Goal: Answer question/provide support

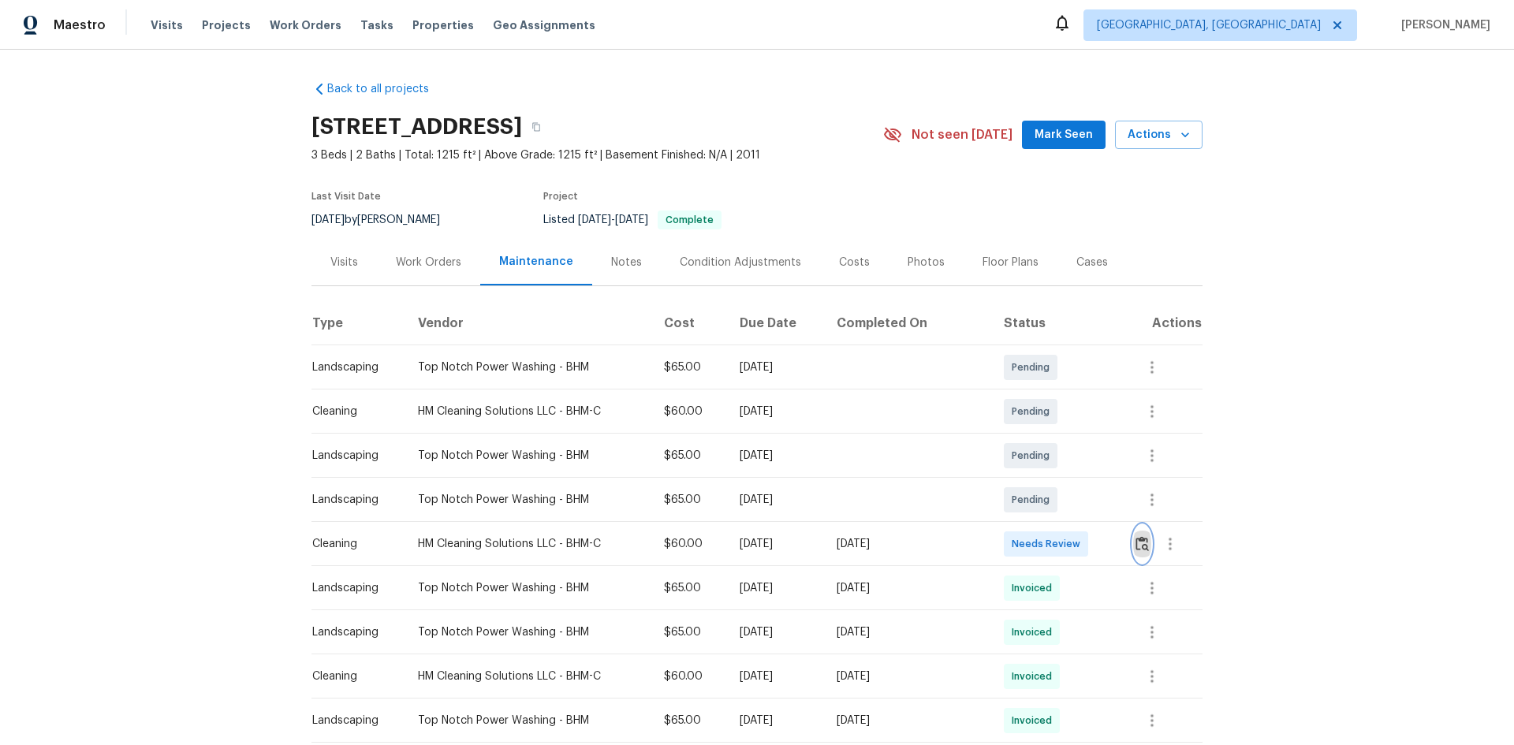
click at [1143, 543] on img "button" at bounding box center [1142, 543] width 13 height 15
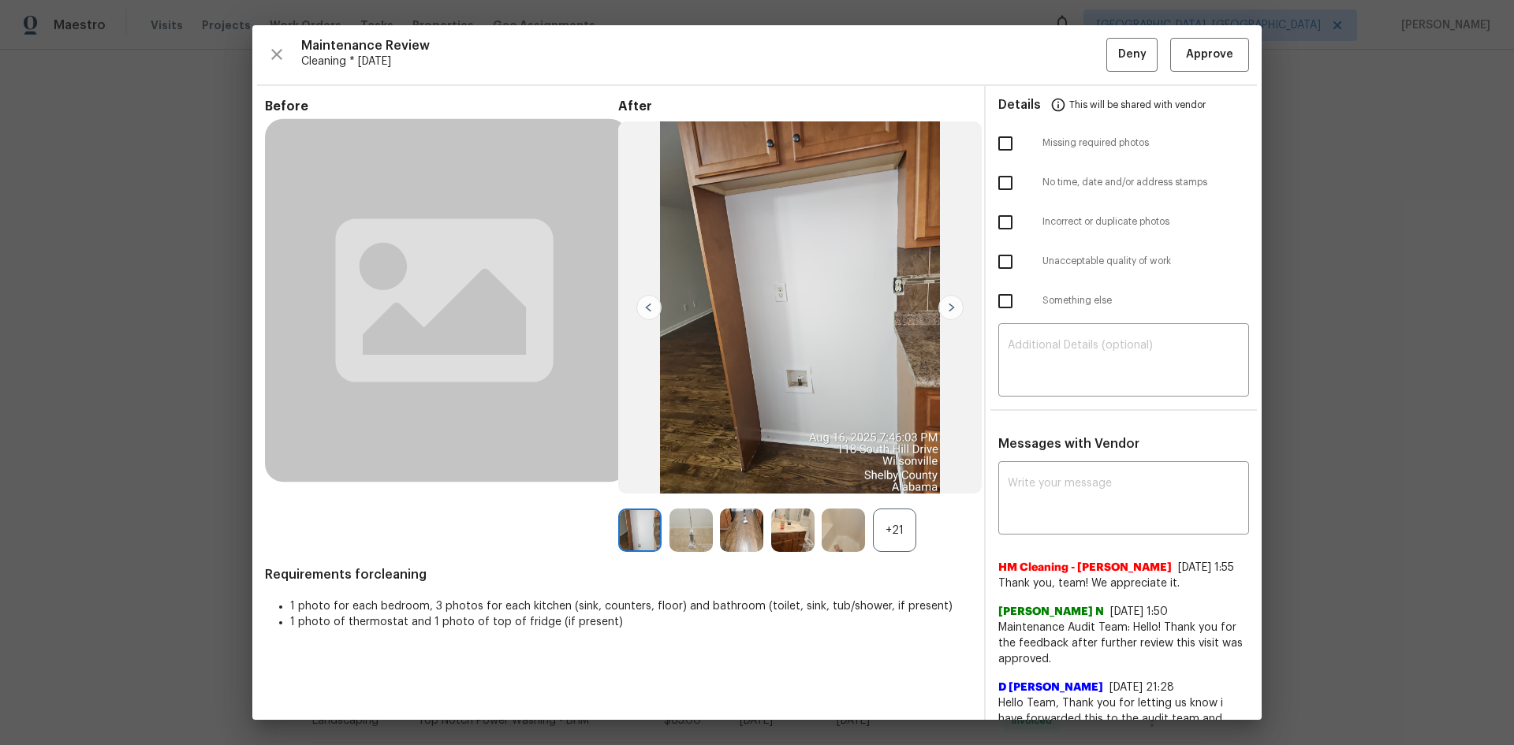
click at [999, 252] on input "checkbox" at bounding box center [1005, 261] width 33 height 33
checkbox input "true"
click at [1008, 345] on textarea at bounding box center [1124, 362] width 232 height 44
paste textarea "https://maestro.ops.opendoor.com/homes/b11d38c9-d922-5bb2-a3ac-0a7aaec00c64?tab…"
type textarea "https://maestro.ops.opendoor.com/homes/b11d38c9-d922-5bb2-a3ac-0a7aaec00c64?tab…"
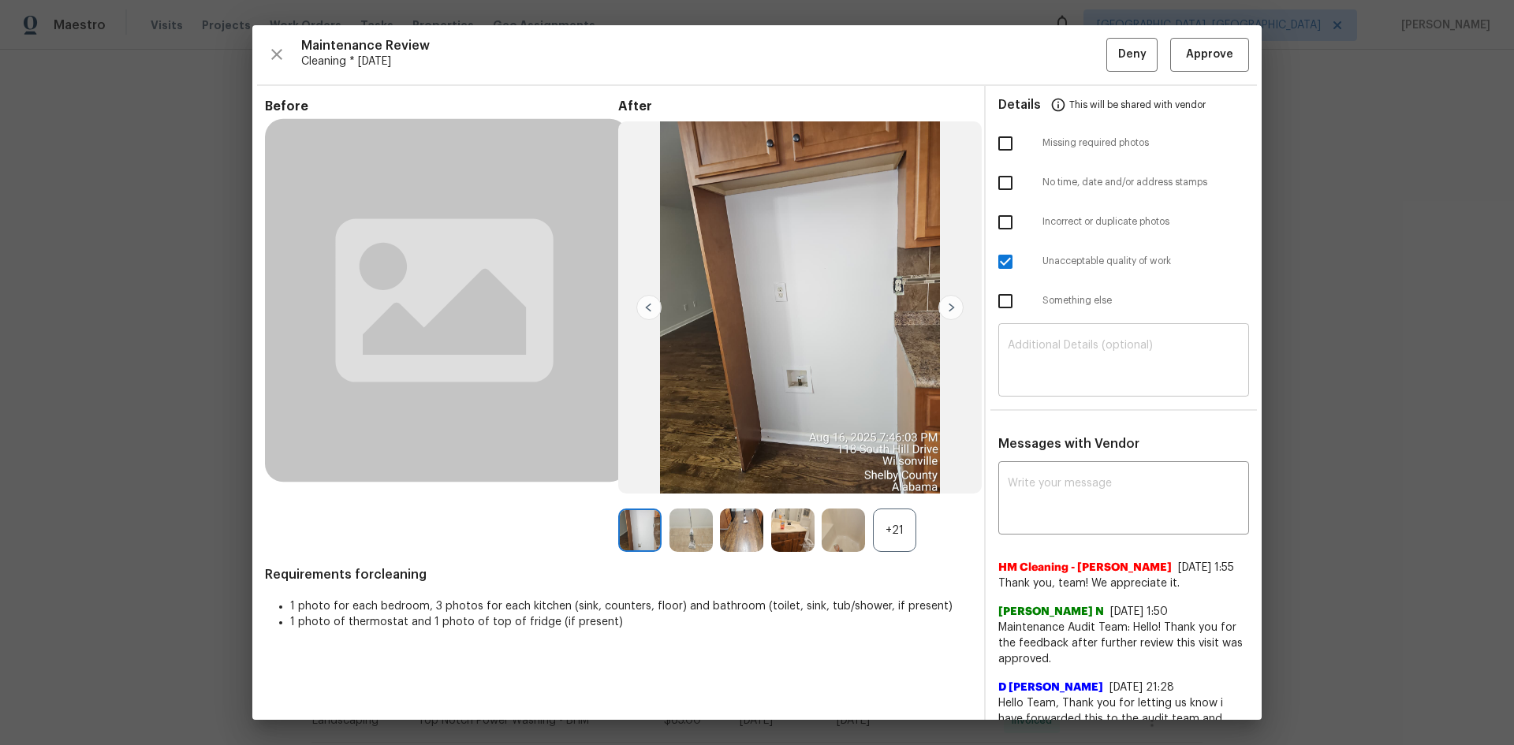
click at [1041, 340] on textarea at bounding box center [1124, 362] width 232 height 44
paste textarea "Maintenance Audit Team: Hello! Unfortunately, this Cleaning visit completed on …"
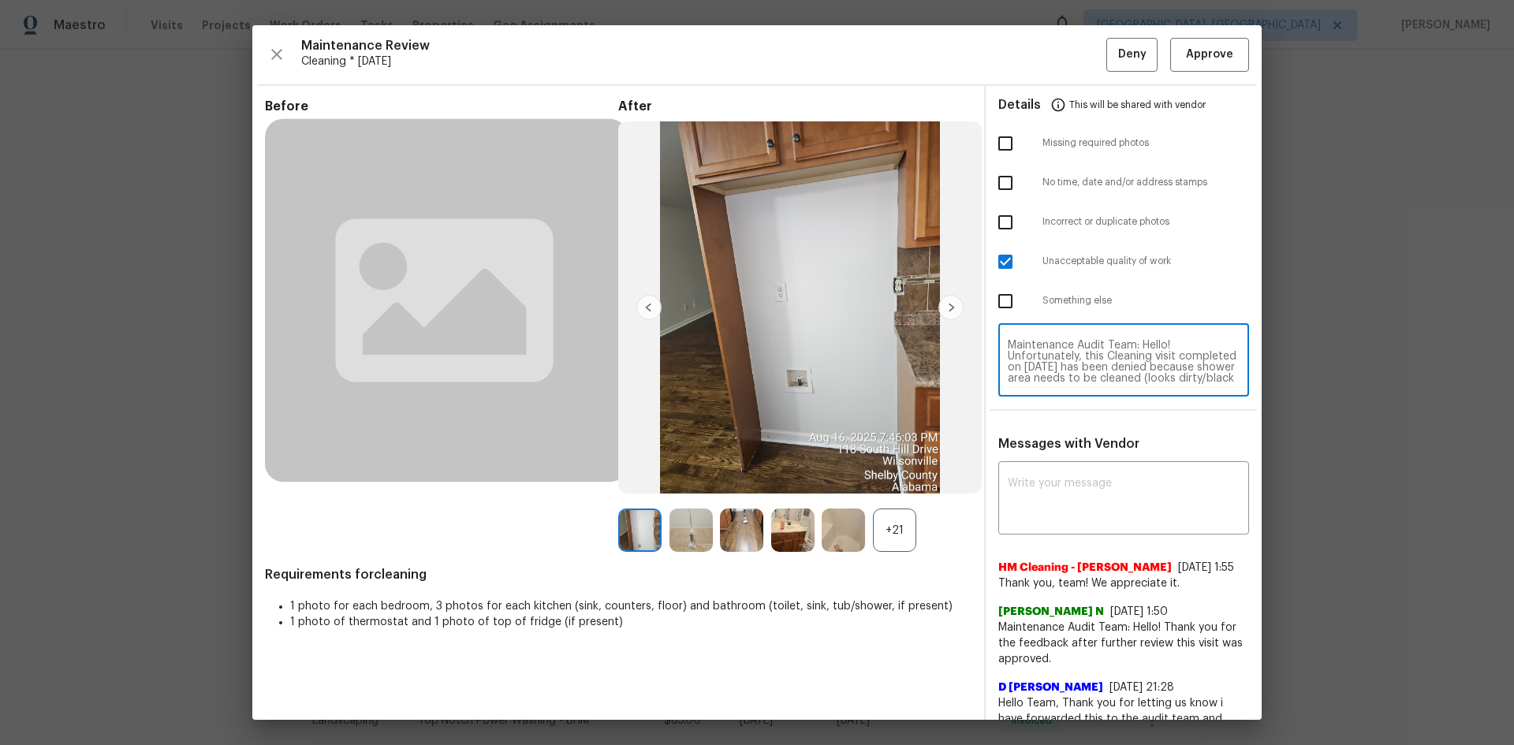
scroll to position [144, 0]
type textarea "Maintenance Audit Team: Hello! Unfortunately, this Cleaning visit completed on …"
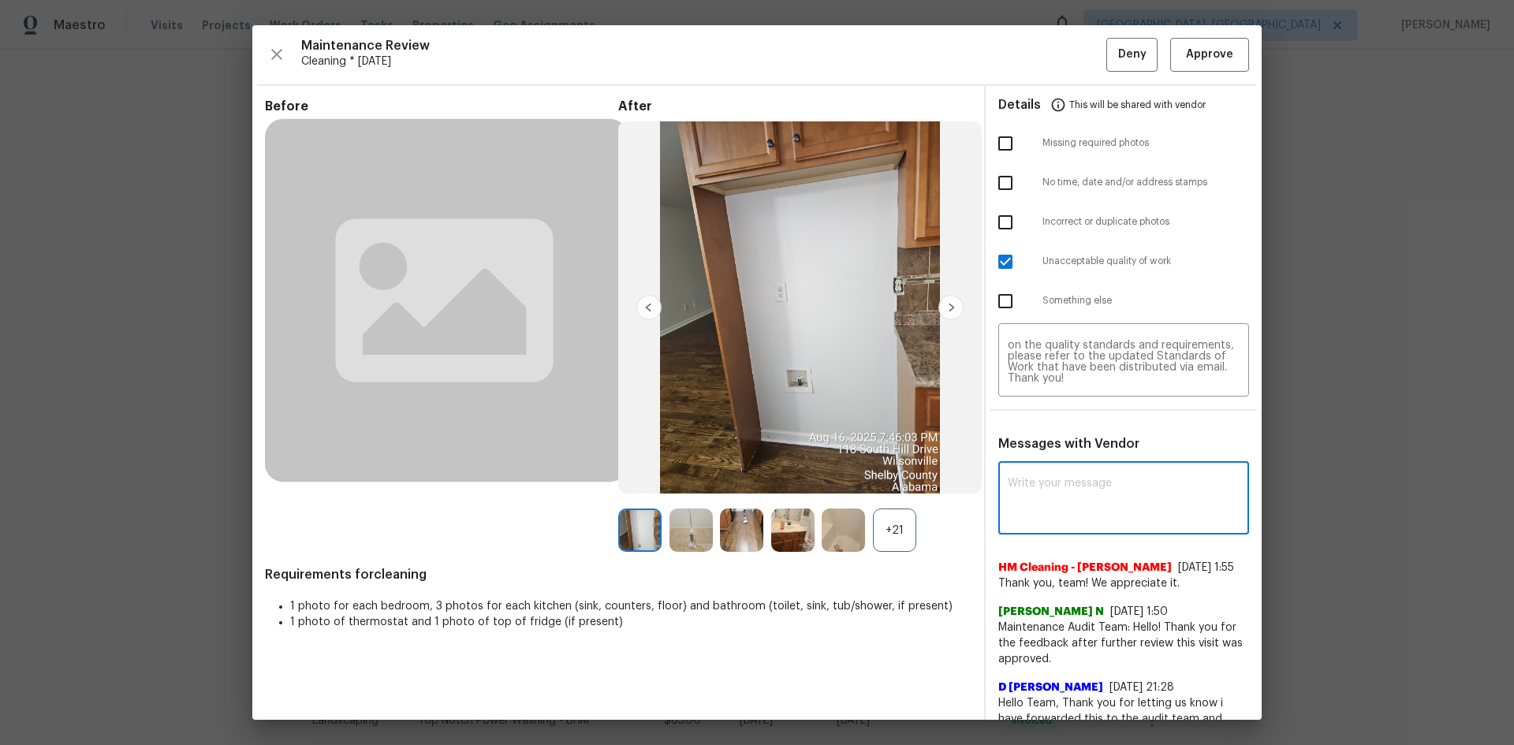
click at [1008, 483] on textarea at bounding box center [1124, 500] width 232 height 44
paste textarea "Maintenance Audit Team: Hello! Unfortunately, this Cleaning visit completed on …"
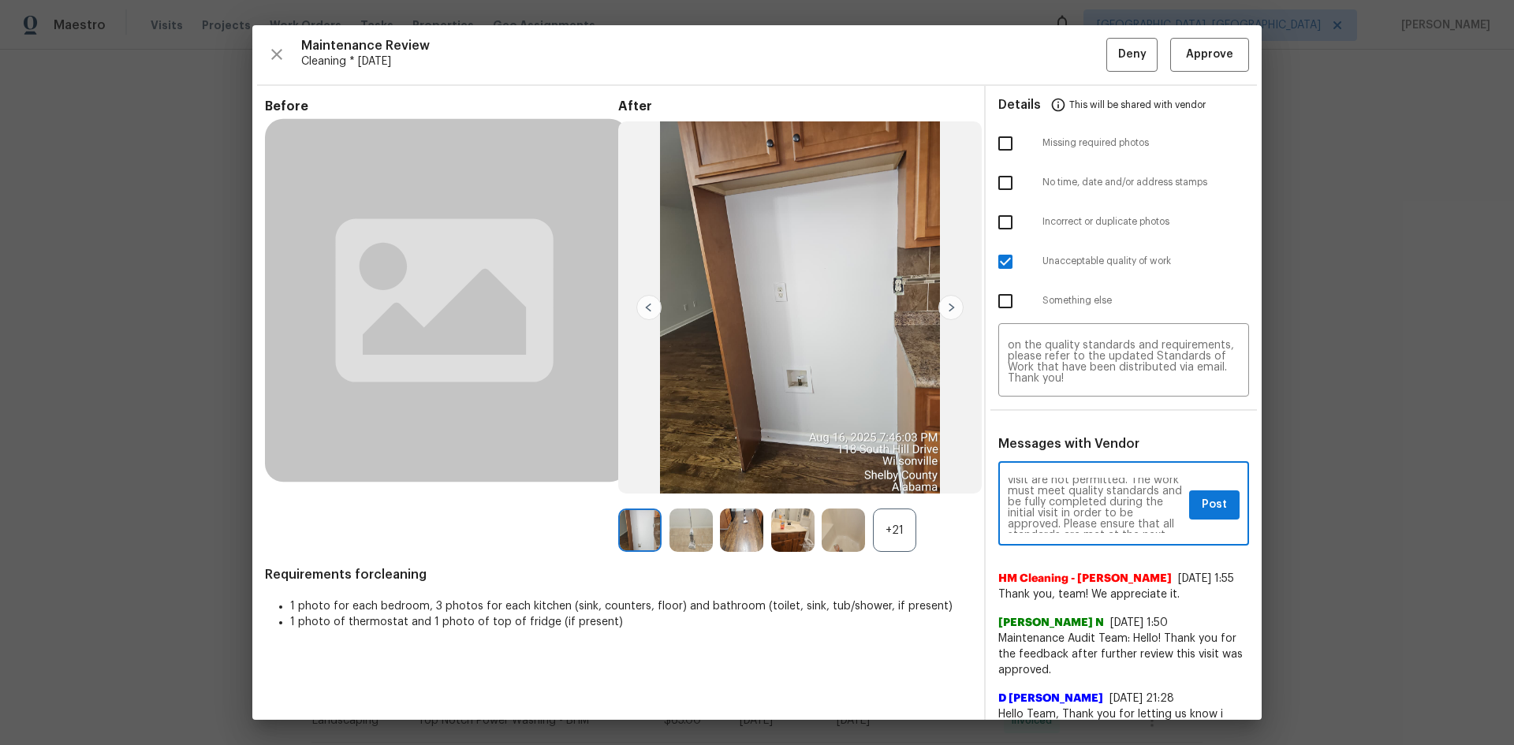
scroll to position [0, 0]
type textarea "Maintenance Audit Team: Hello! Unfortunately, this Cleaning visit completed on …"
click at [1202, 508] on span "Post" at bounding box center [1214, 505] width 25 height 20
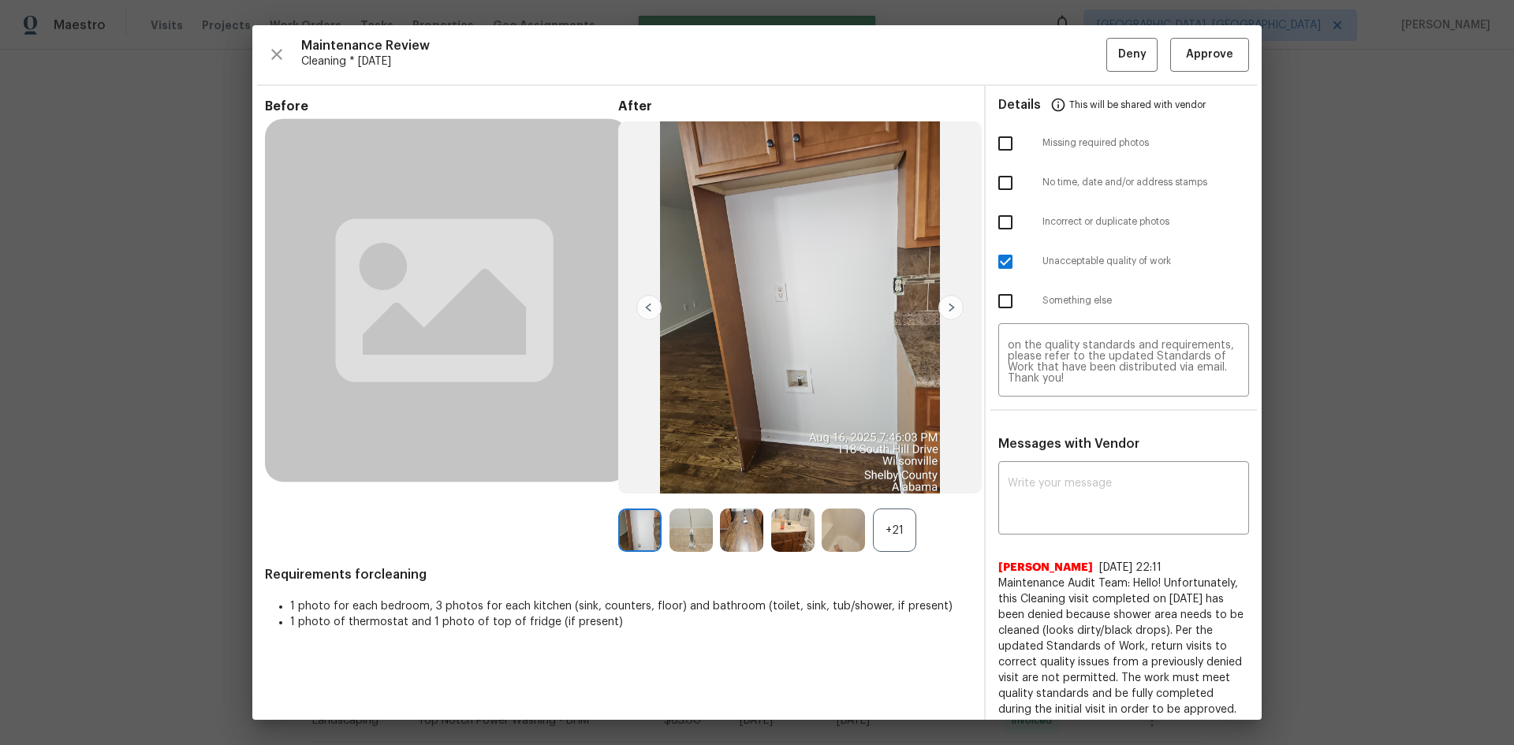
scroll to position [0, 0]
click at [1123, 50] on span "Deny" at bounding box center [1132, 55] width 28 height 20
